Goal: Transaction & Acquisition: Purchase product/service

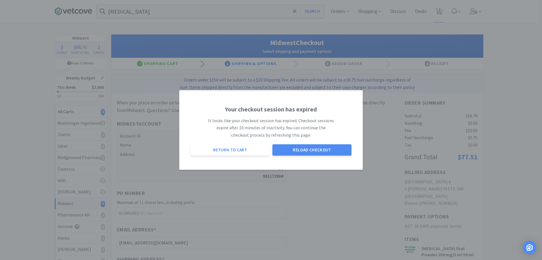
select select "3"
click at [542, 92] on div "Your checkout session has expired It looks like your checkout session has expir…" at bounding box center [271, 130] width 542 height 260
click at [334, 151] on button "Reload Checkout" at bounding box center [312, 149] width 79 height 11
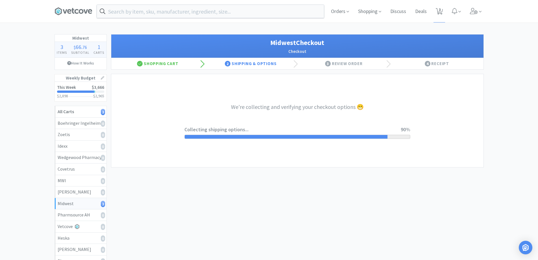
select select "3"
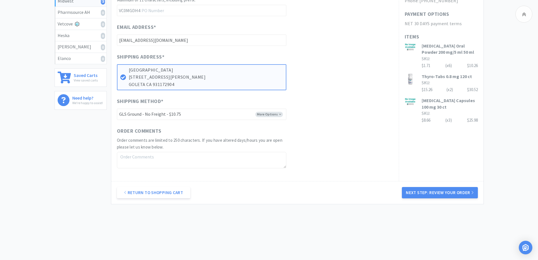
scroll to position [204, 0]
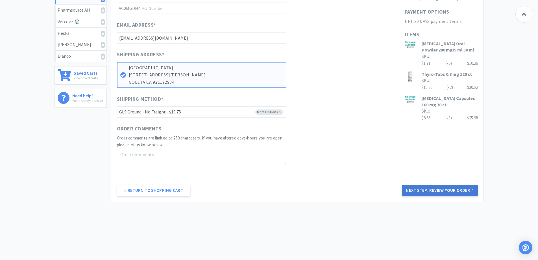
click at [445, 190] on button "Next Step: Review Your Order" at bounding box center [440, 189] width 76 height 11
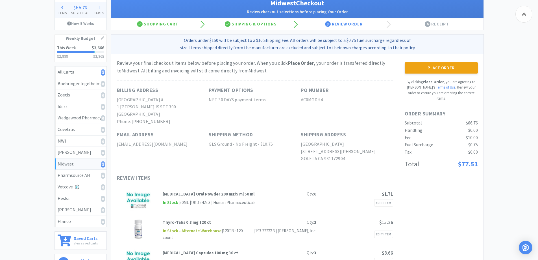
scroll to position [0, 0]
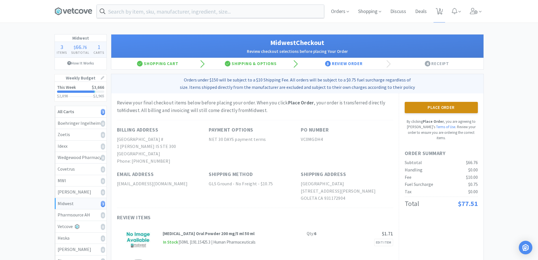
click at [438, 106] on button "Place Order" at bounding box center [441, 107] width 73 height 11
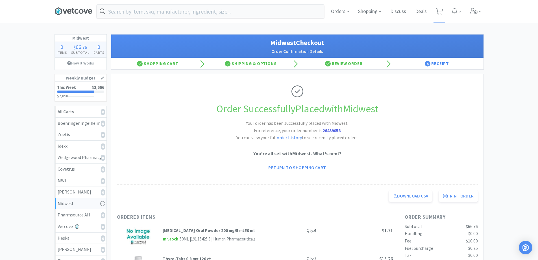
click at [73, 10] on icon at bounding box center [72, 11] width 3 height 6
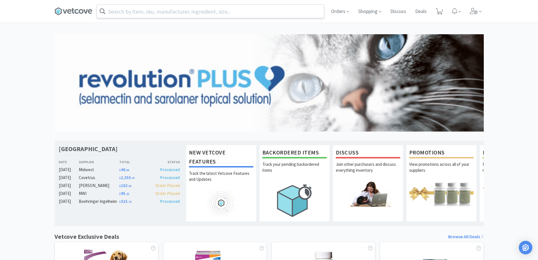
click at [141, 11] on input "text" at bounding box center [210, 11] width 227 height 13
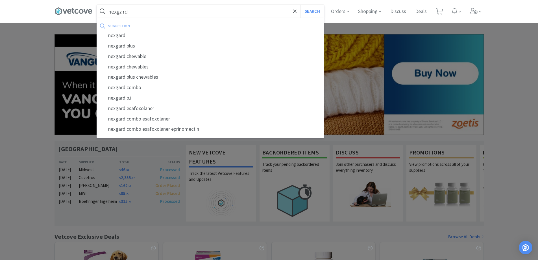
click at [301, 5] on button "Search" at bounding box center [312, 11] width 23 height 13
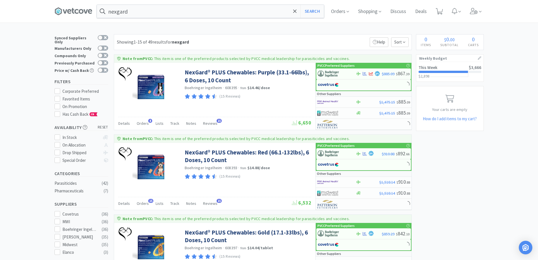
click at [472, 68] on span "$3,666" at bounding box center [475, 67] width 12 height 5
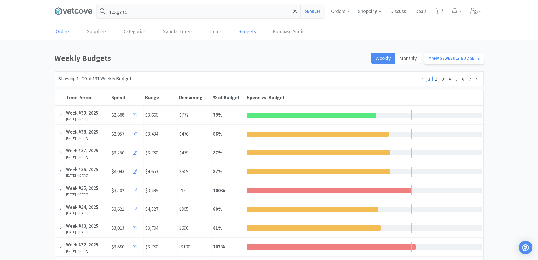
click at [62, 30] on link "Orders" at bounding box center [63, 31] width 17 height 17
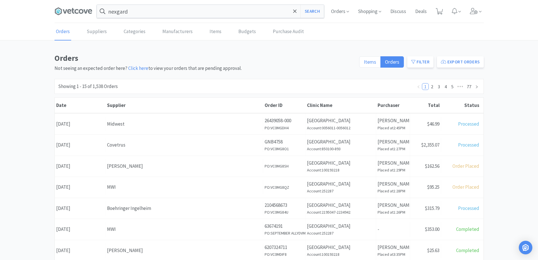
click at [376, 63] on span "Items" at bounding box center [370, 61] width 12 height 6
click at [364, 64] on input "Items" at bounding box center [364, 64] width 0 height 0
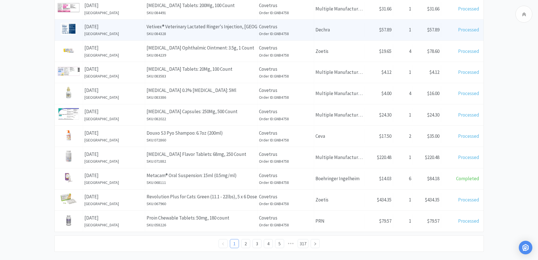
scroll to position [198, 0]
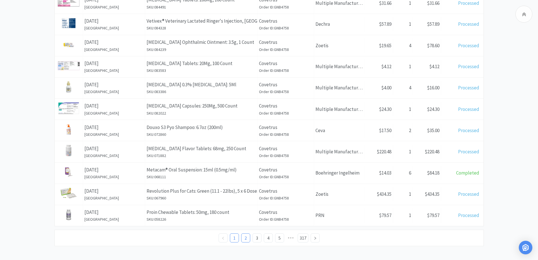
click at [245, 239] on link "2" at bounding box center [245, 237] width 8 height 8
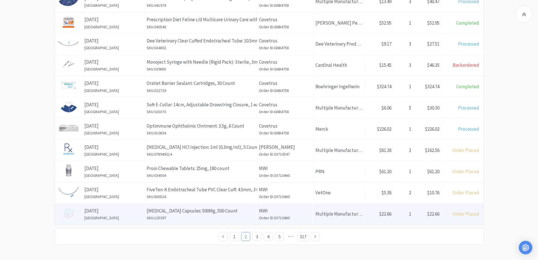
scroll to position [201, 0]
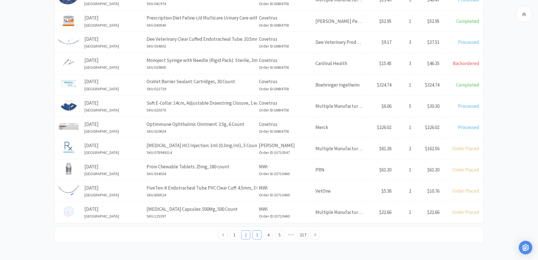
click at [258, 235] on link "3" at bounding box center [257, 234] width 8 height 8
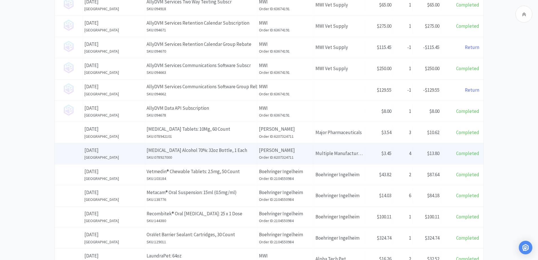
scroll to position [201, 0]
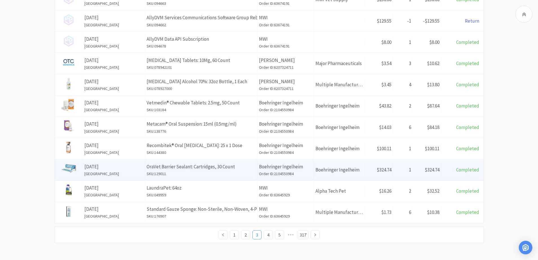
click at [240, 172] on h6 "SKU: 129011" at bounding box center [201, 173] width 109 height 6
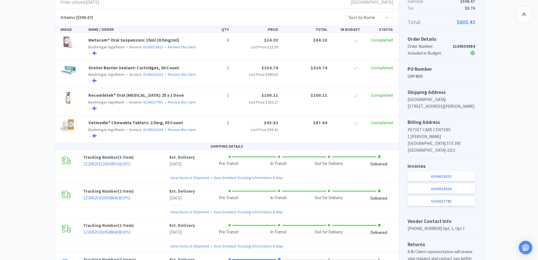
scroll to position [141, 0]
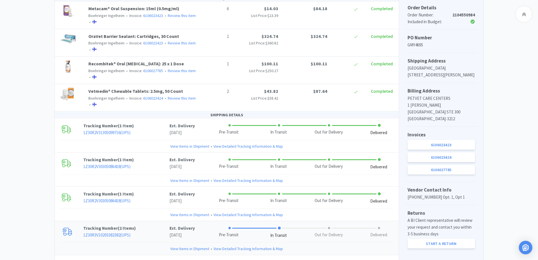
click at [124, 234] on link "1Z30R3V10203382382 ( UPS )" at bounding box center [106, 234] width 47 height 5
click at [114, 201] on link "1Z30R2V30305086418 ( UPS )" at bounding box center [106, 200] width 47 height 5
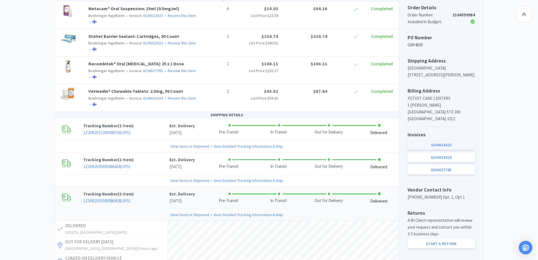
click at [450, 140] on link "6106023423" at bounding box center [442, 145] width 68 height 10
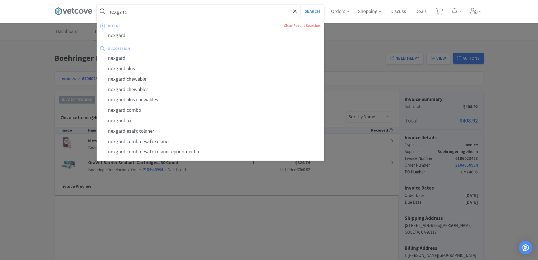
click at [155, 13] on input "nexgard" at bounding box center [210, 11] width 227 height 13
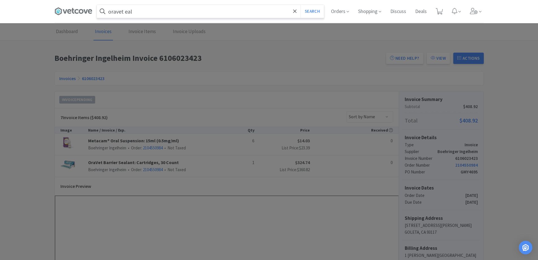
click at [301, 5] on button "Search" at bounding box center [312, 11] width 23 height 13
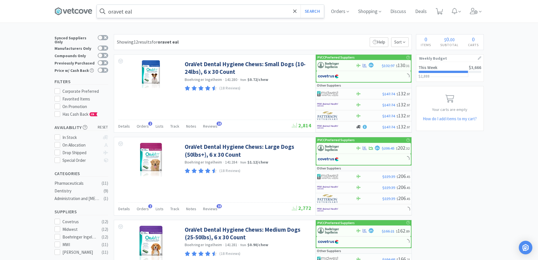
click at [125, 9] on input "oravet eal" at bounding box center [210, 11] width 227 height 13
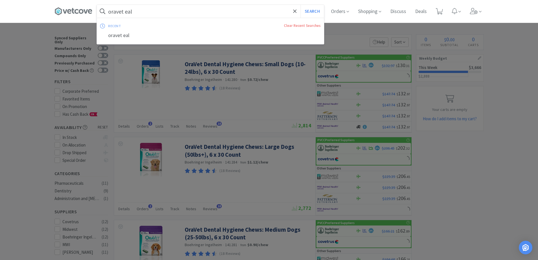
click at [128, 12] on input "oravet eal" at bounding box center [210, 11] width 227 height 13
type input "oravet seal"
click at [301, 5] on button "Search" at bounding box center [312, 11] width 23 height 13
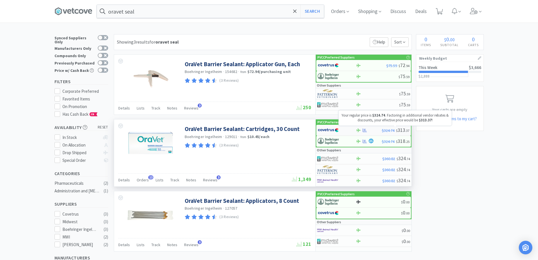
click at [393, 131] on span "$324.74" at bounding box center [388, 130] width 13 height 5
select select "1"
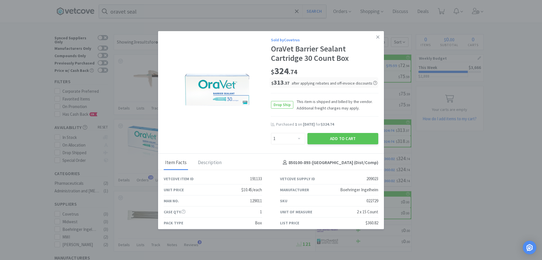
click at [377, 37] on icon at bounding box center [378, 36] width 3 height 5
